Goal: Task Accomplishment & Management: Manage account settings

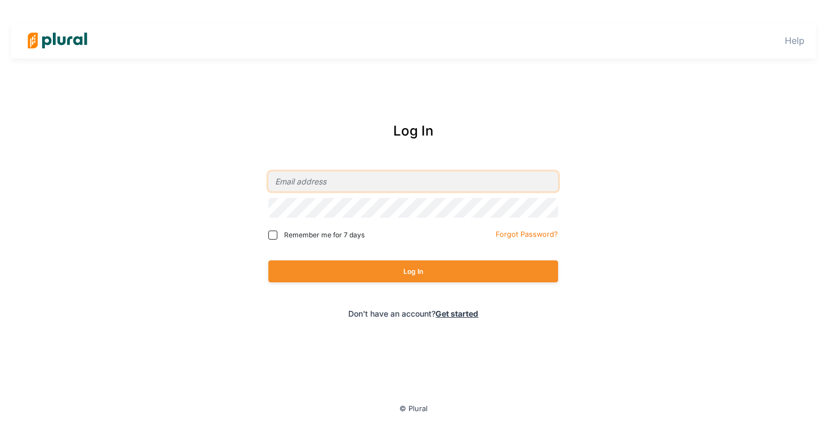
click at [335, 179] on input "email" at bounding box center [413, 182] width 290 height 20
type input "[EMAIL_ADDRESS][DOMAIN_NAME]"
click at [268, 260] on button "Log In" at bounding box center [413, 271] width 290 height 22
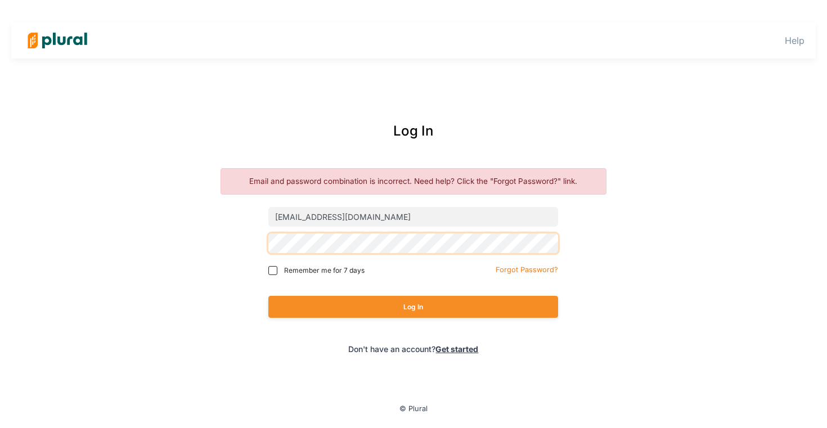
click at [257, 236] on div "Log In Email and password combination is incorrect. Need help? Click the "Forgo…" at bounding box center [414, 238] width 454 height 256
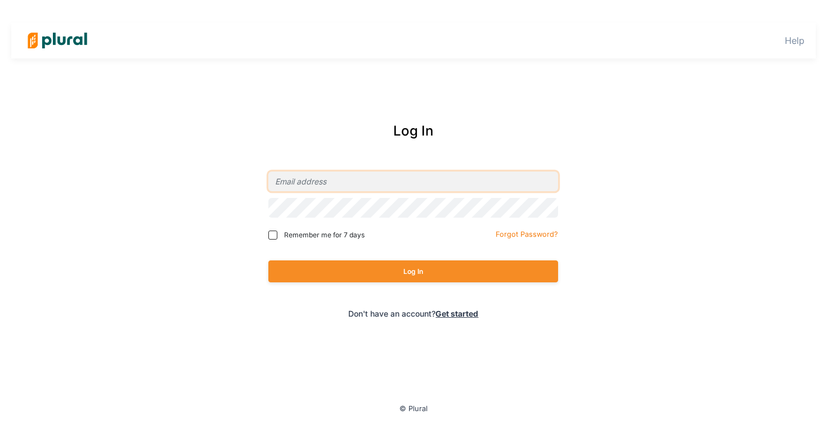
click at [304, 181] on input "email" at bounding box center [413, 182] width 290 height 20
type input "[EMAIL_ADDRESS][DOMAIN_NAME]"
click at [268, 260] on button "Log In" at bounding box center [413, 271] width 290 height 22
click at [452, 318] on link "Get started" at bounding box center [456, 314] width 43 height 10
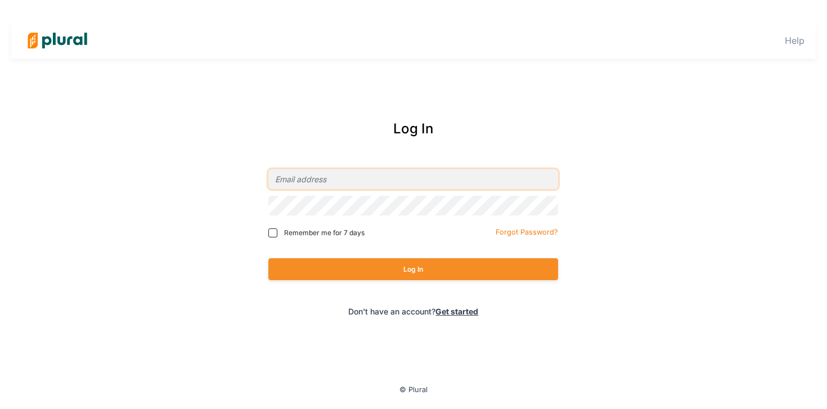
click at [343, 187] on input "email" at bounding box center [413, 179] width 290 height 20
type input "[EMAIL_ADDRESS][DOMAIN_NAME]"
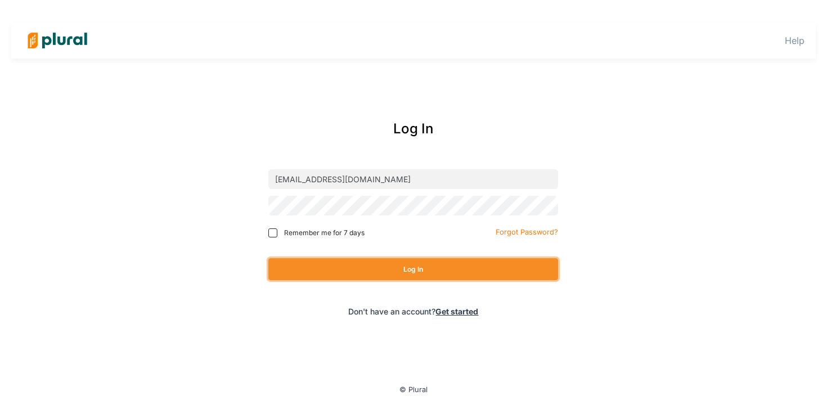
click at [447, 271] on button "Log In" at bounding box center [413, 269] width 290 height 22
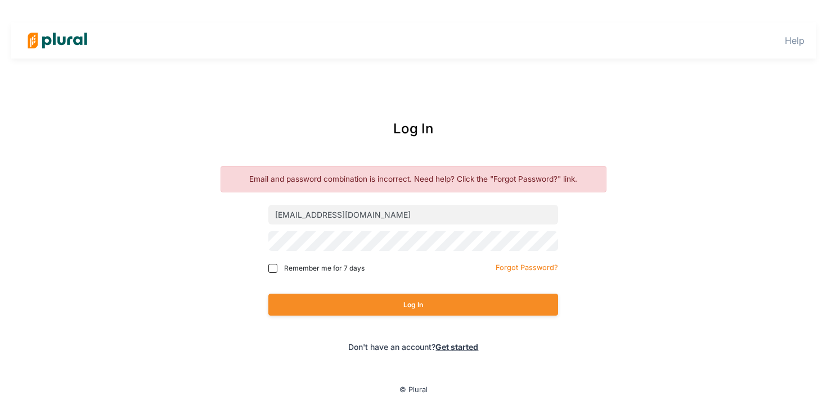
click at [395, 293] on div "Log In" at bounding box center [413, 304] width 290 height 44
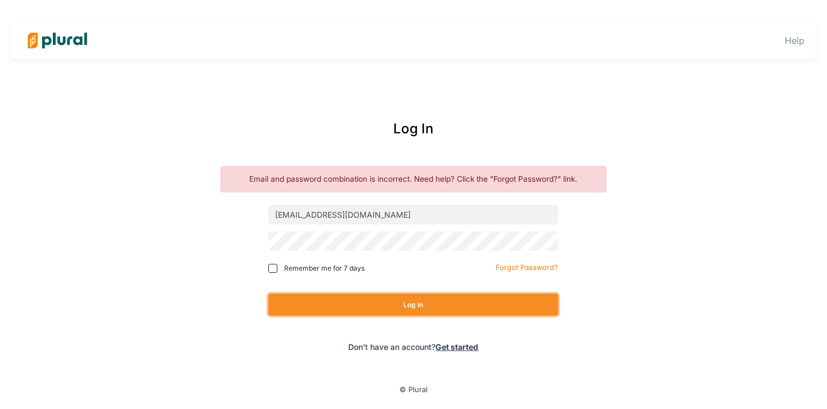
click at [397, 301] on button "Log In" at bounding box center [413, 305] width 290 height 22
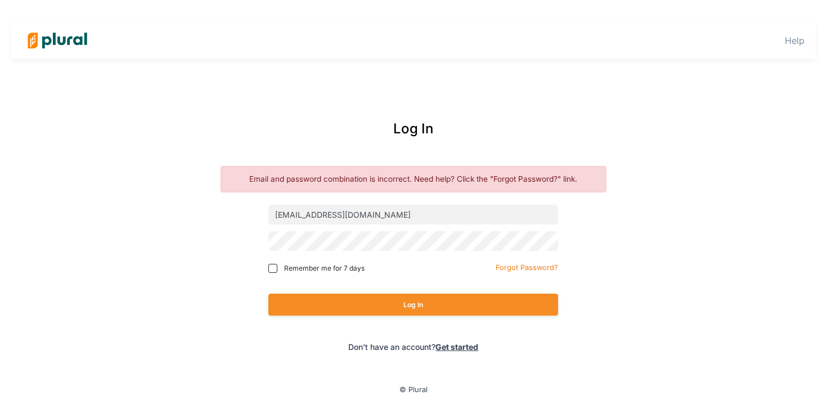
click at [465, 345] on link "Get started" at bounding box center [456, 347] width 43 height 10
